Goal: Information Seeking & Learning: Learn about a topic

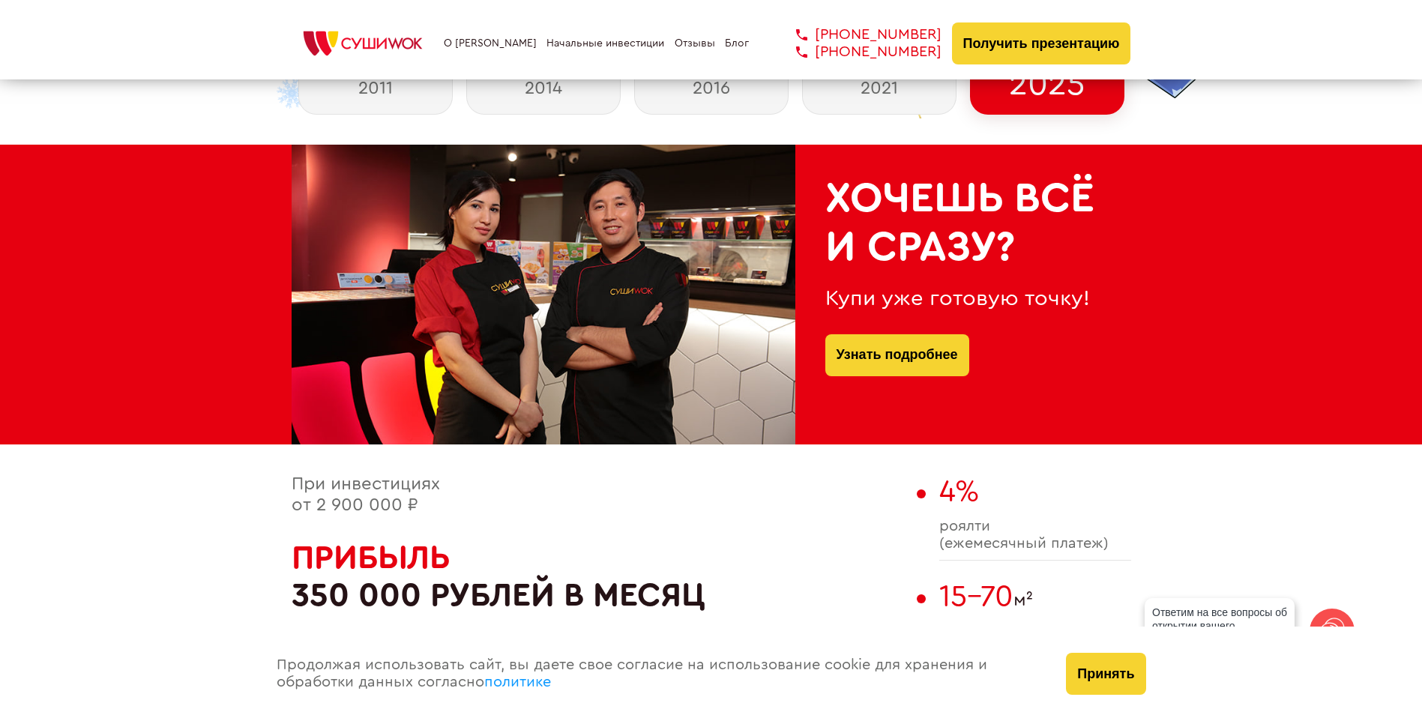
scroll to position [750, 0]
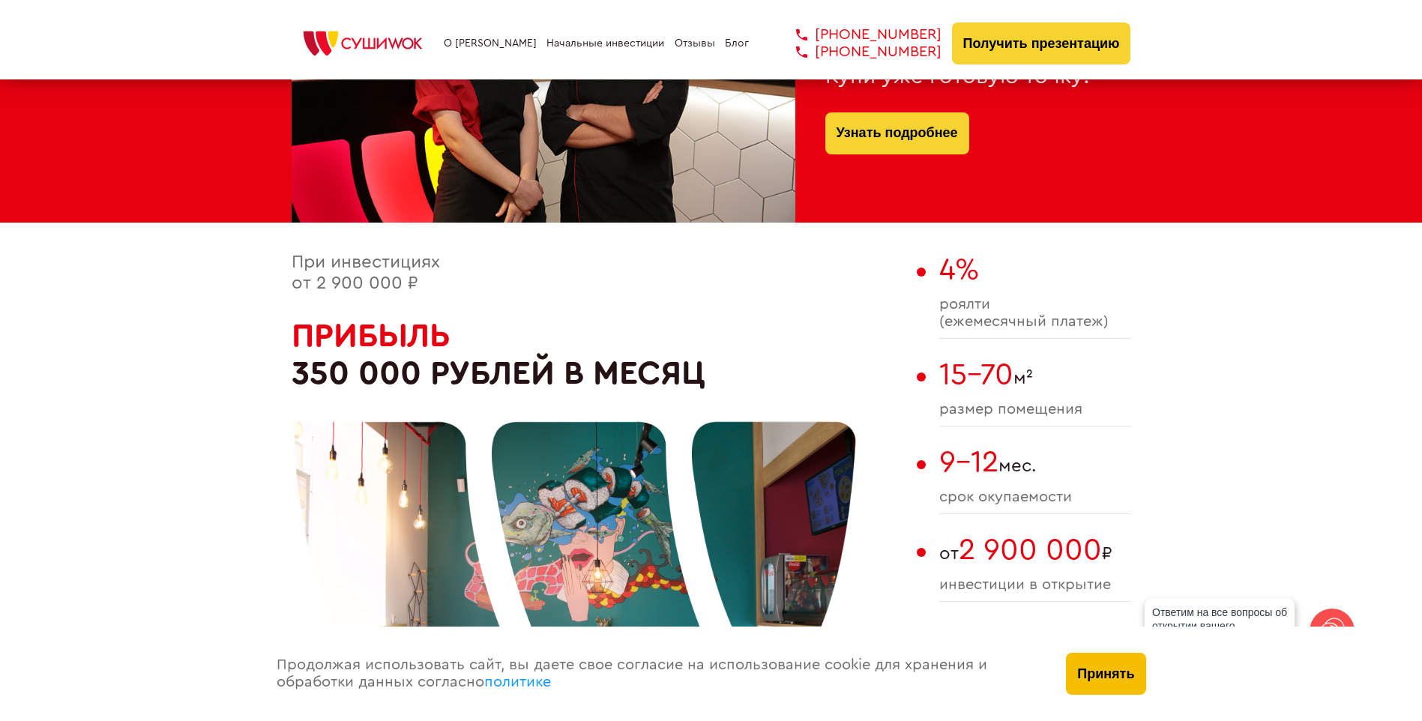
click at [1104, 654] on button "Принять" at bounding box center [1105, 674] width 79 height 42
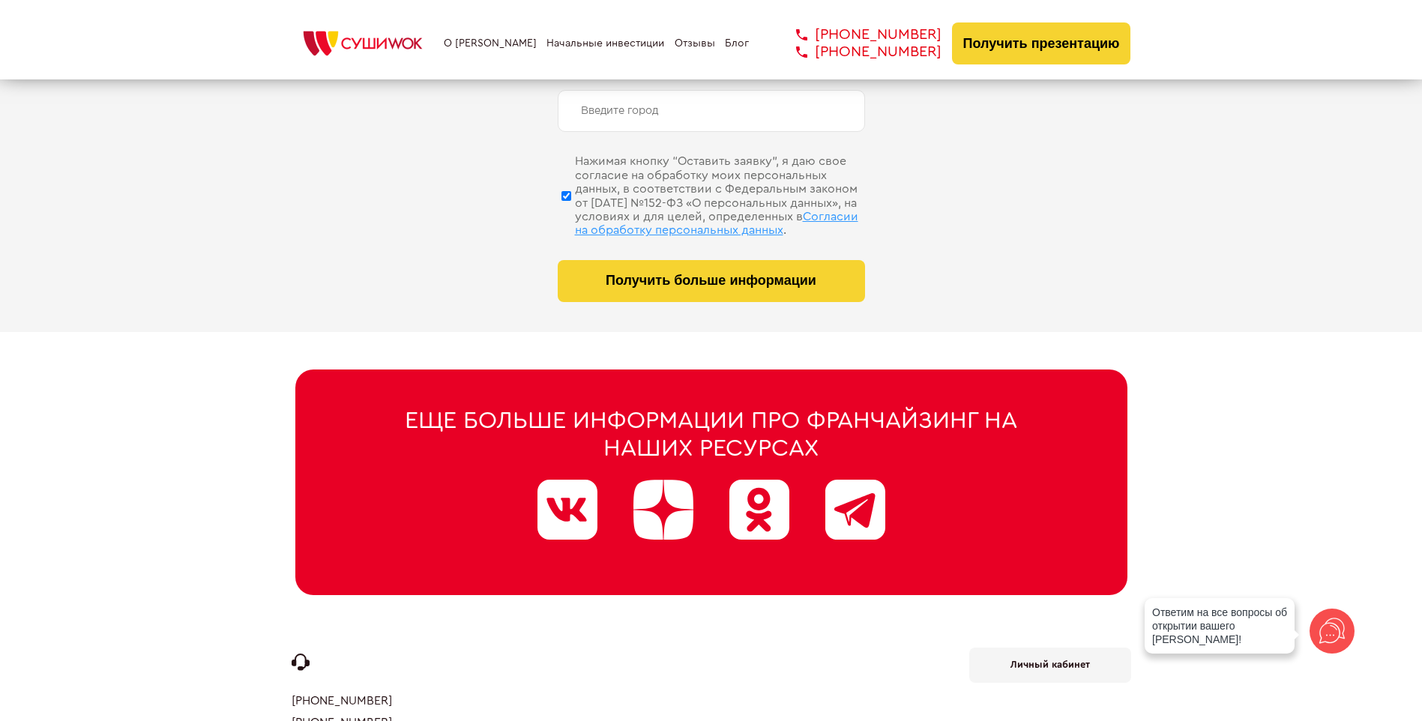
scroll to position [7565, 0]
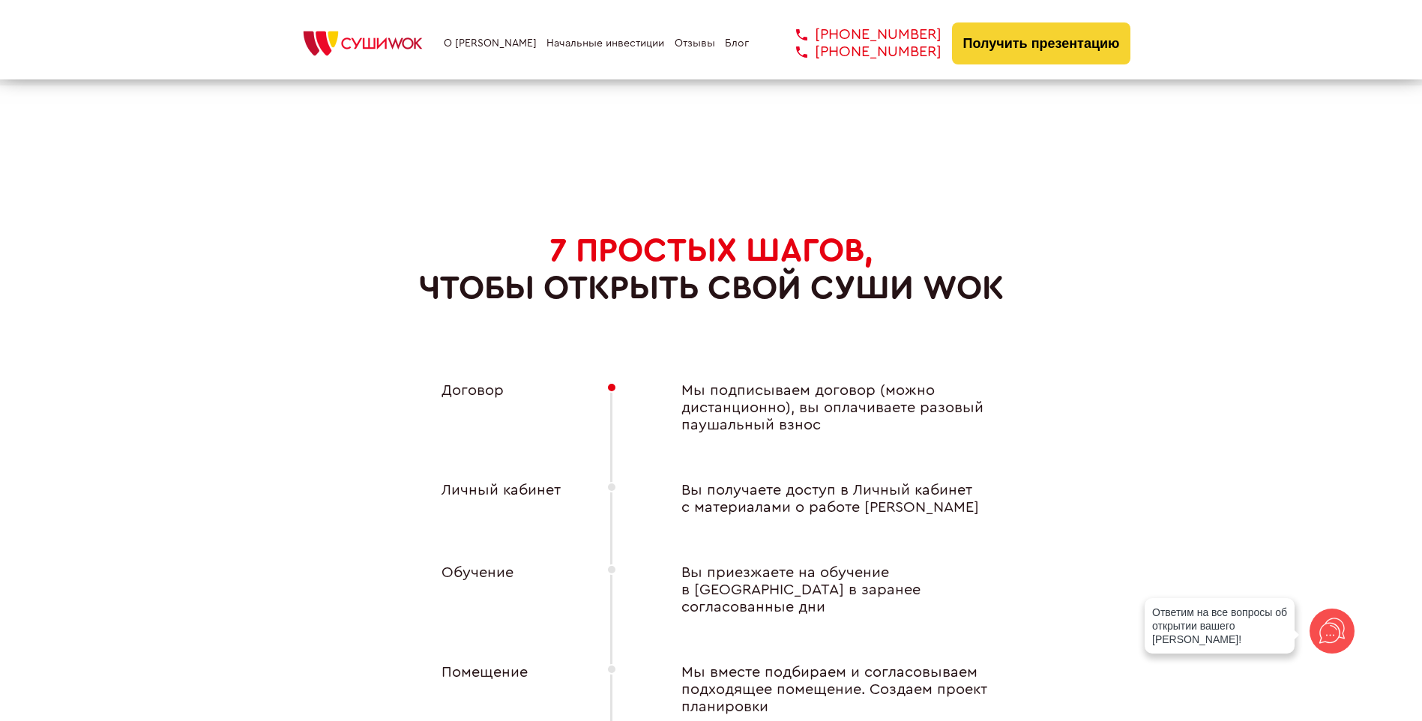
scroll to position [5997, 0]
